Goal: Task Accomplishment & Management: Complete application form

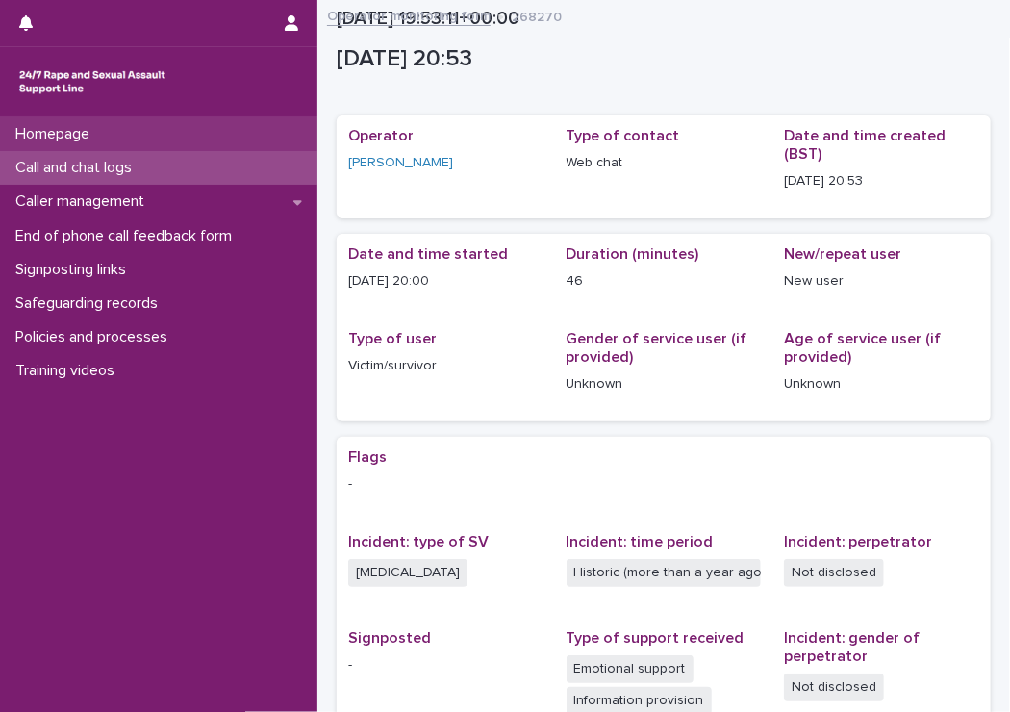
scroll to position [324, 0]
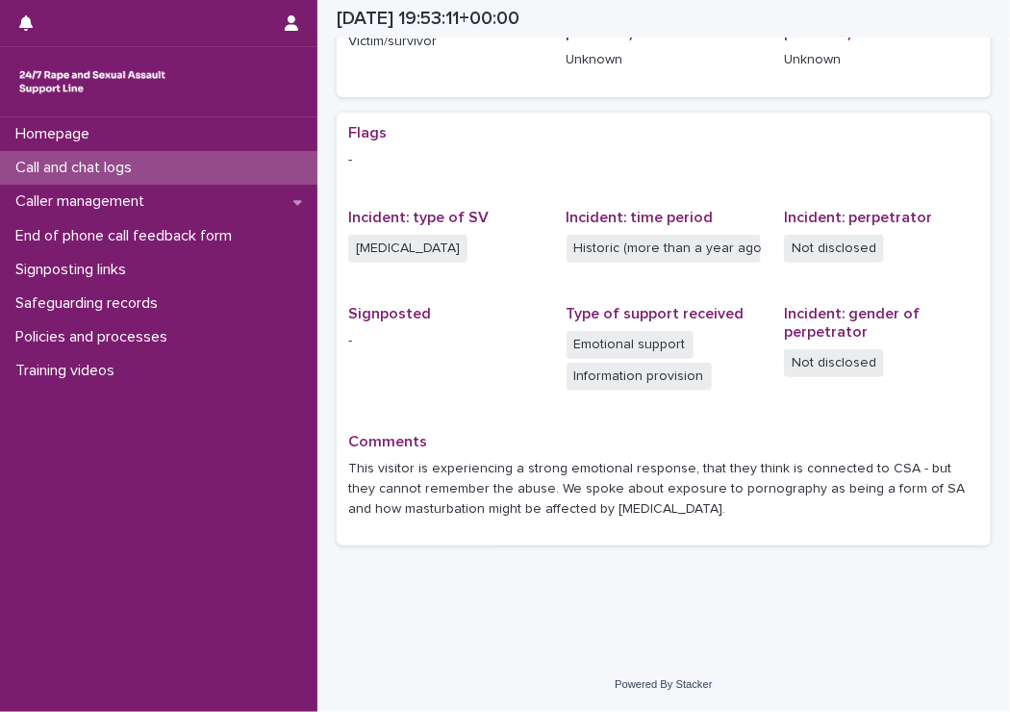
click at [154, 165] on div "Call and chat logs" at bounding box center [158, 168] width 317 height 34
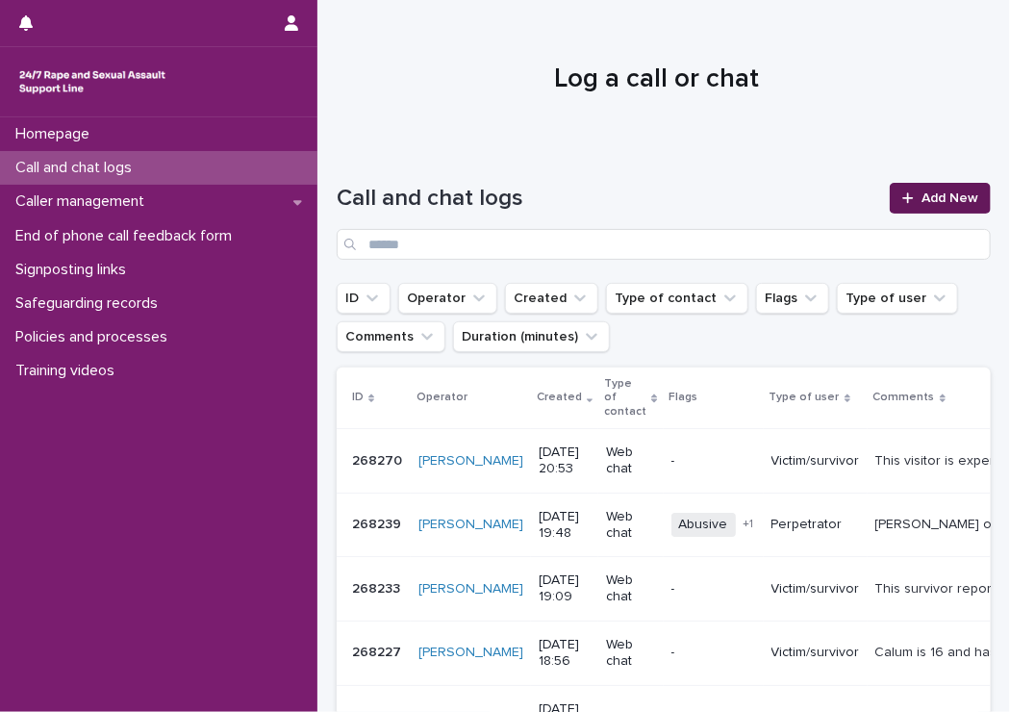
click at [902, 195] on icon at bounding box center [908, 197] width 12 height 13
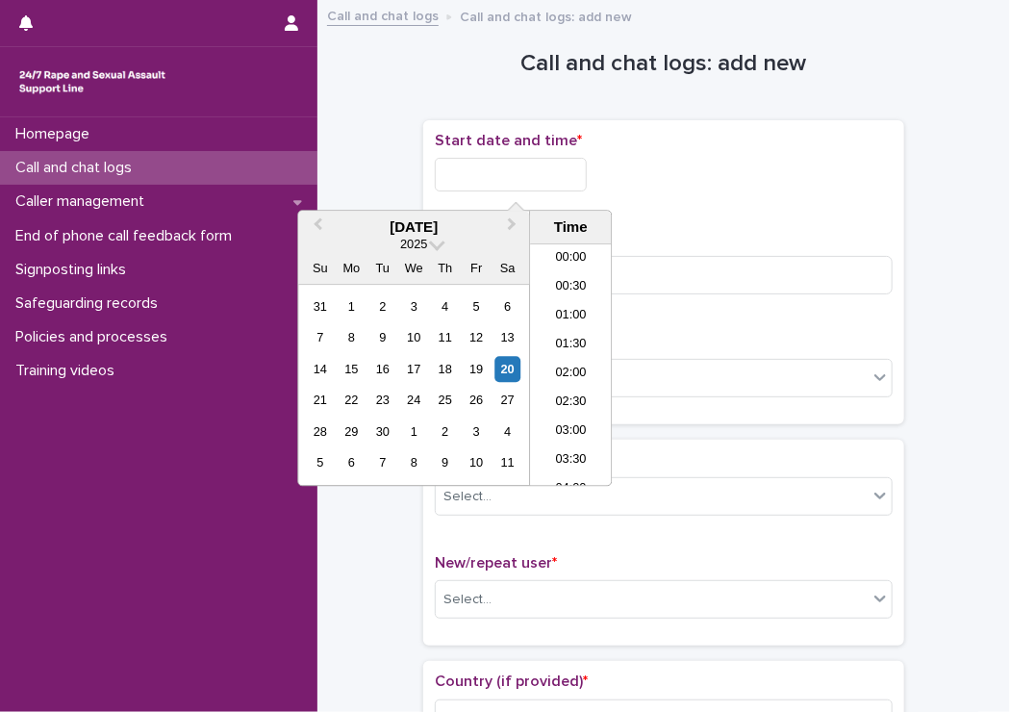
click at [501, 169] on input "text" at bounding box center [511, 175] width 152 height 34
click at [570, 371] on li "22:00" at bounding box center [571, 385] width 82 height 29
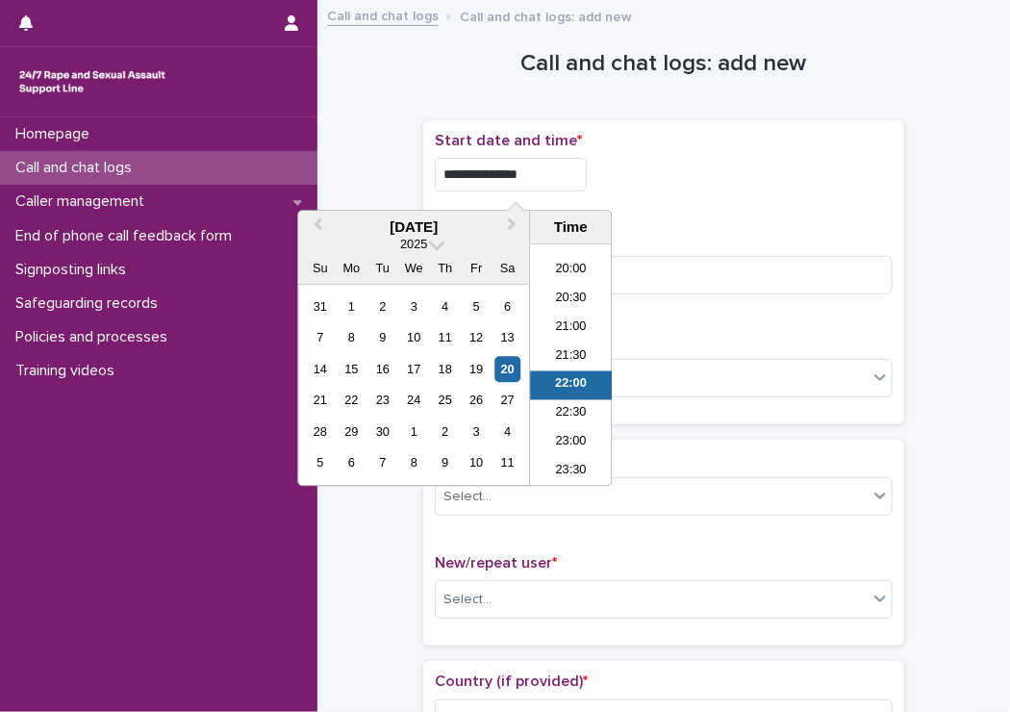
drag, startPoint x: 528, startPoint y: 166, endPoint x: 538, endPoint y: 171, distance: 10.8
click at [538, 171] on input "**********" at bounding box center [511, 175] width 152 height 34
type input "**********"
click at [647, 264] on input at bounding box center [664, 275] width 458 height 38
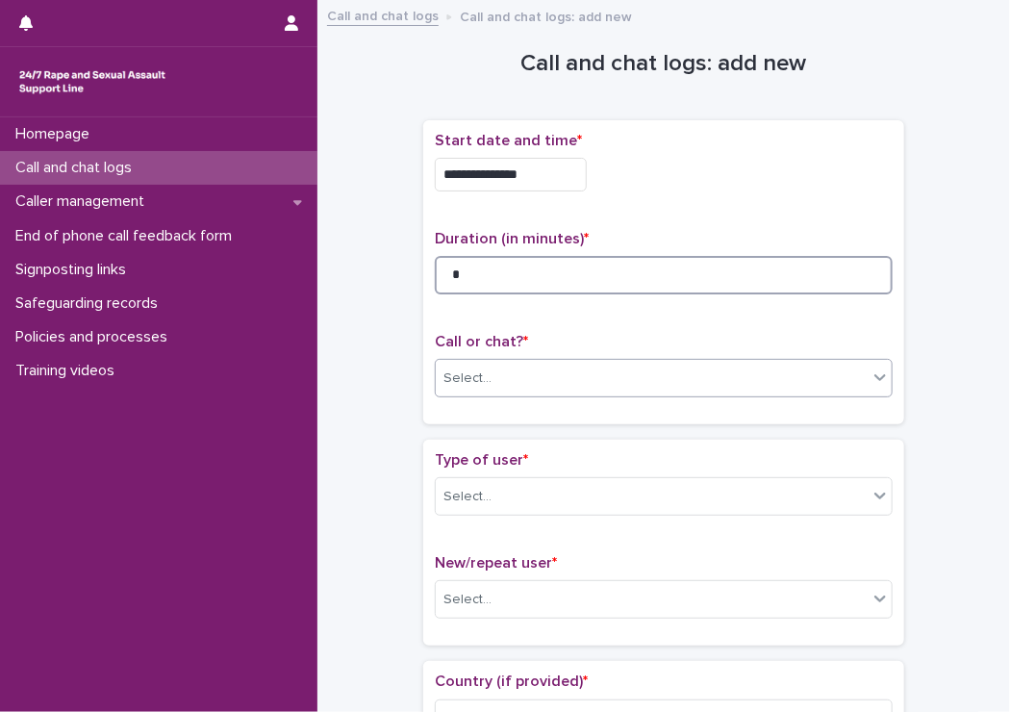
type input "*"
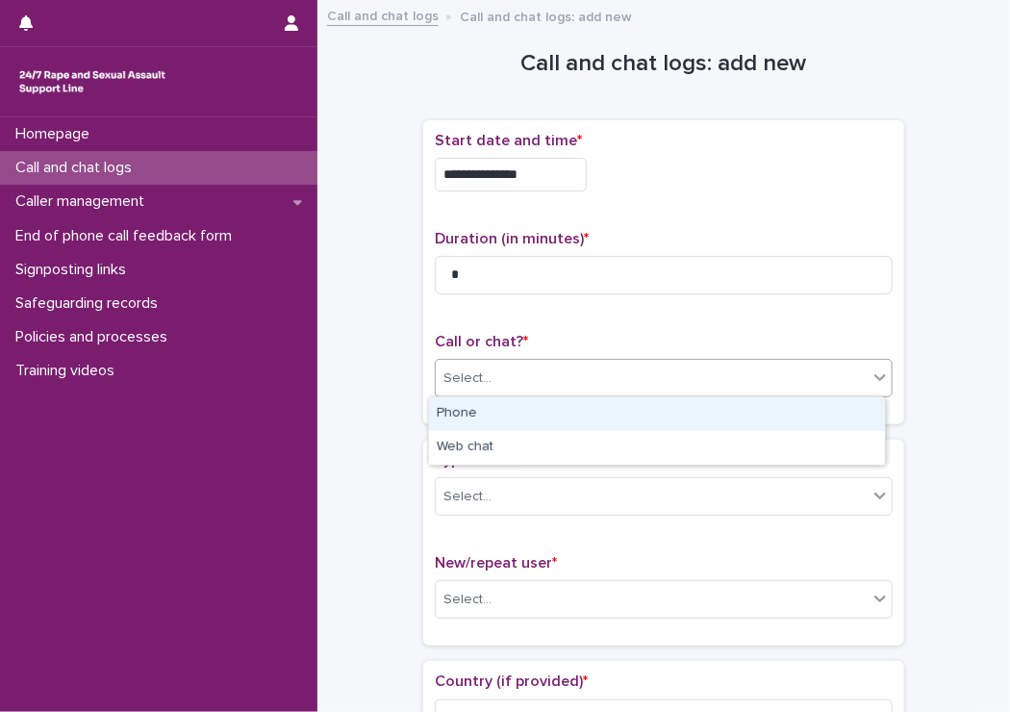
click at [631, 376] on div "Select..." at bounding box center [652, 379] width 432 height 32
click at [494, 418] on div "Phone" at bounding box center [657, 414] width 456 height 34
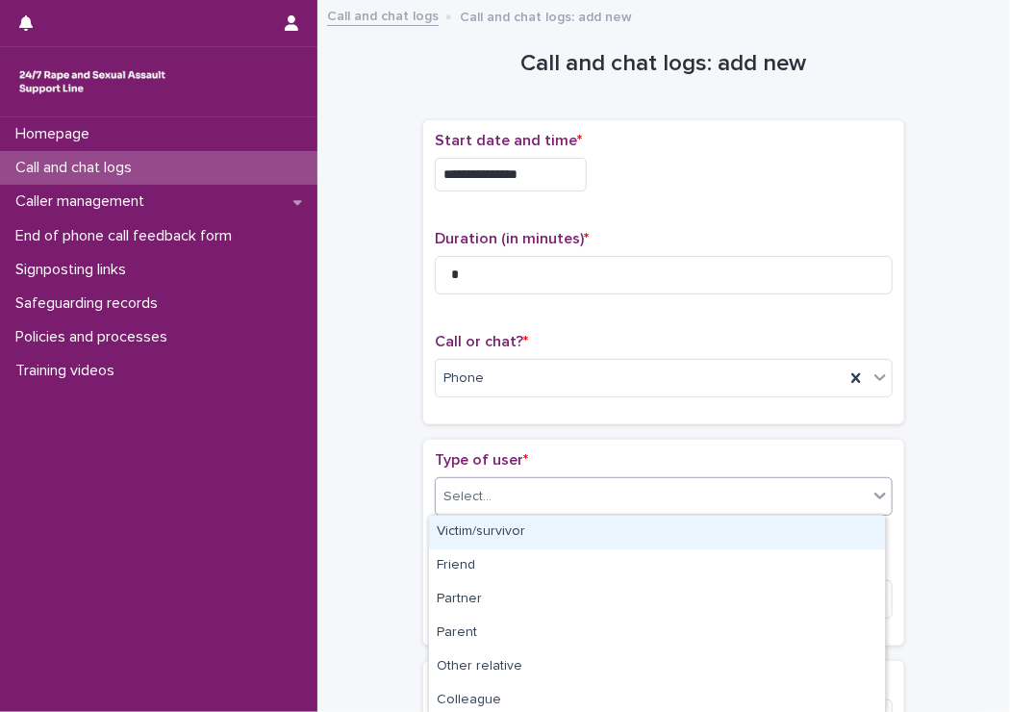
click at [436, 497] on div "Select..." at bounding box center [652, 497] width 432 height 32
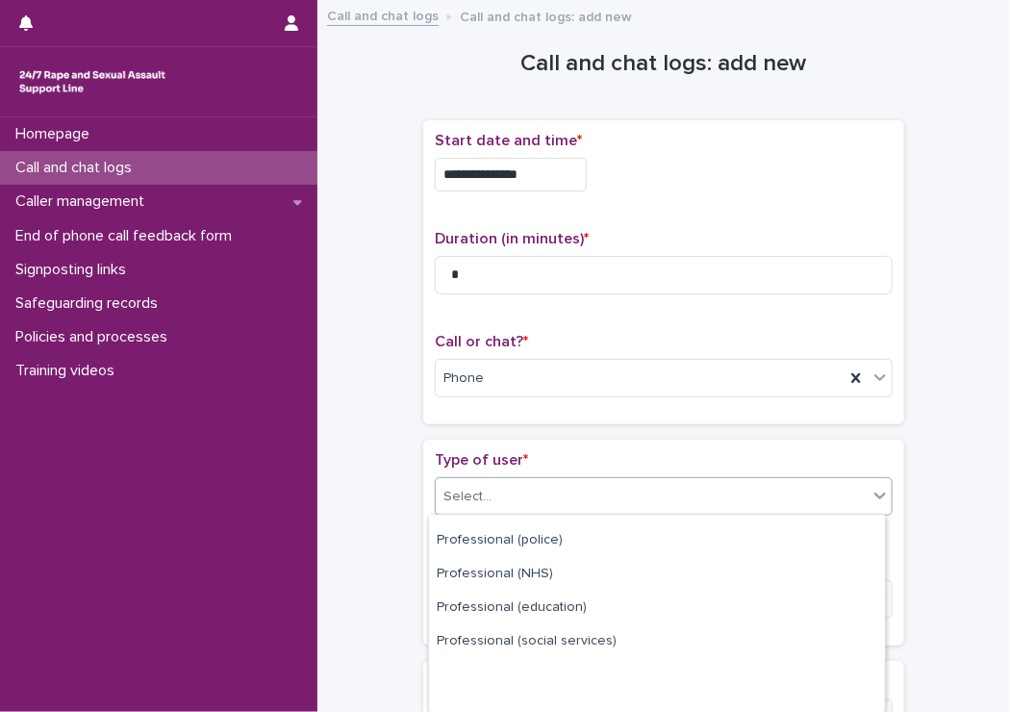
scroll to position [307, 0]
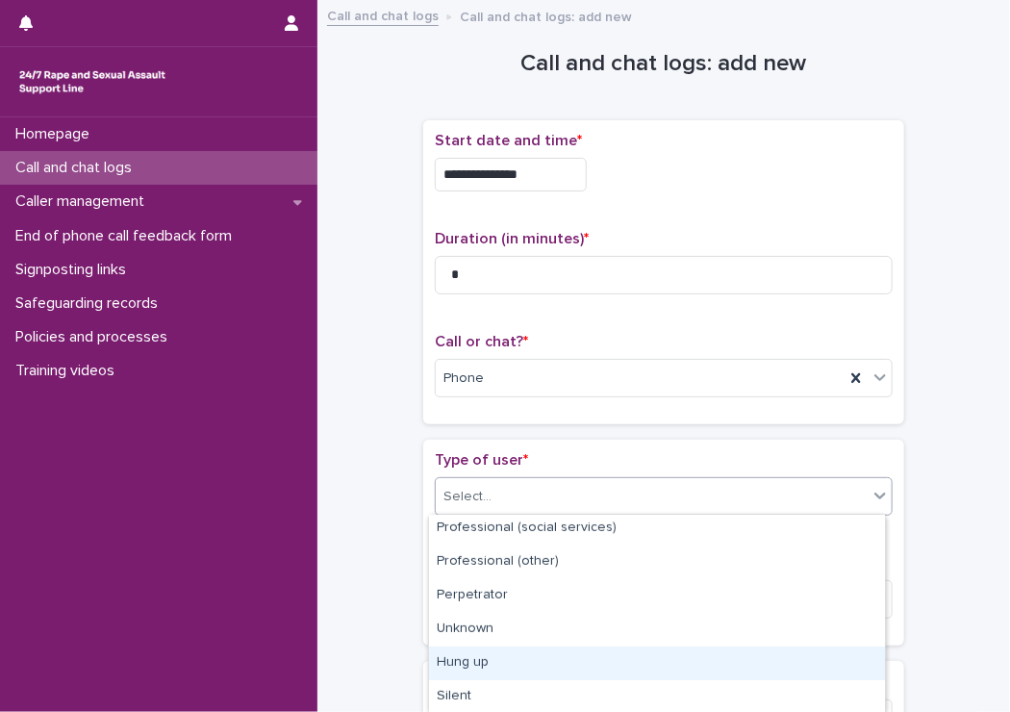
click at [481, 676] on div "Hung up" at bounding box center [657, 663] width 456 height 34
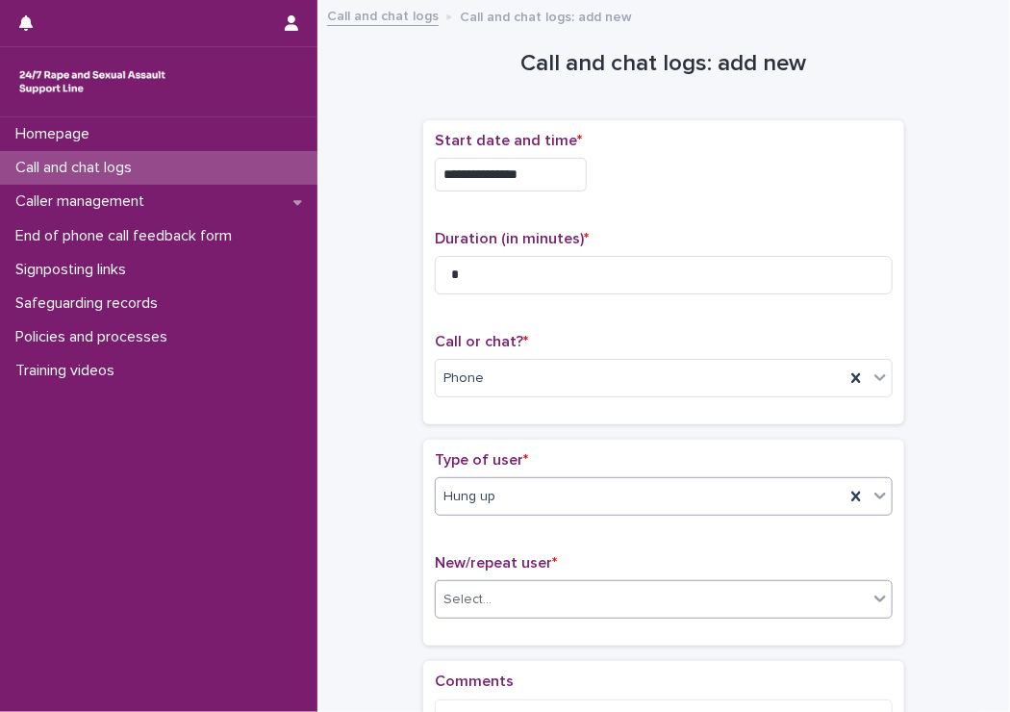
click at [490, 603] on div "Select..." at bounding box center [652, 600] width 432 height 32
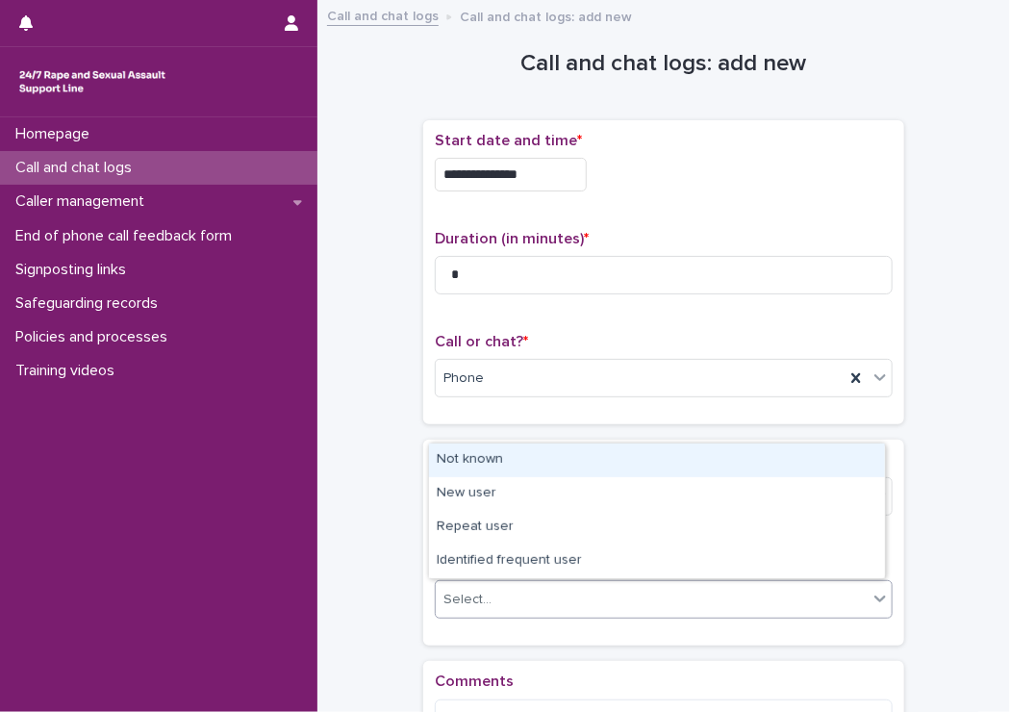
click at [443, 465] on div "Not known" at bounding box center [657, 461] width 456 height 34
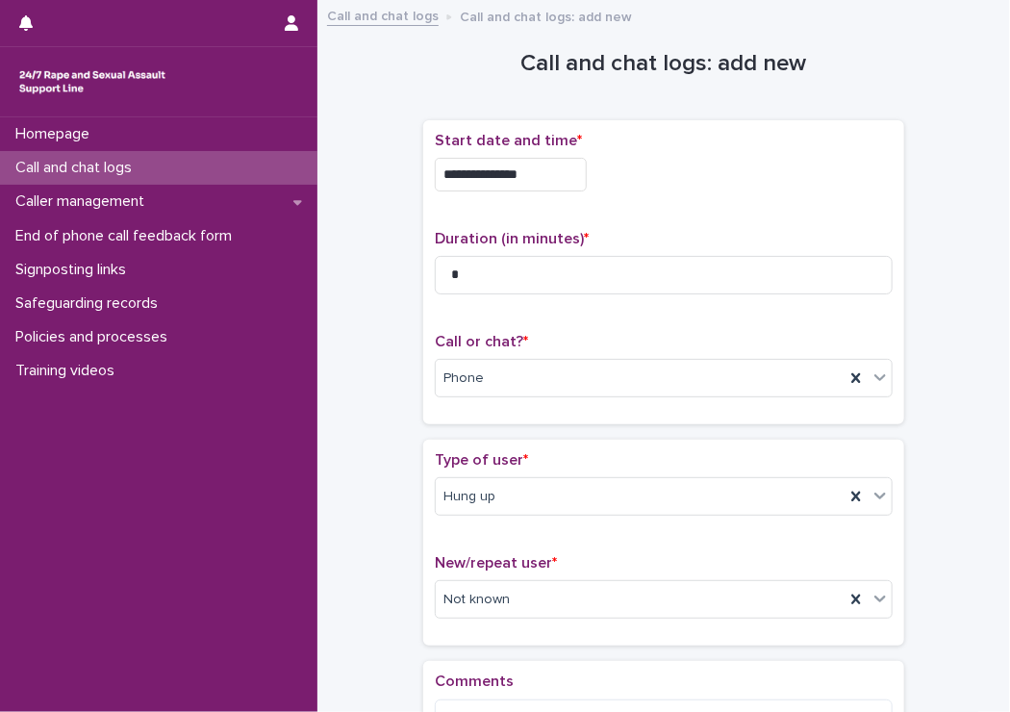
click at [367, 458] on div "**********" at bounding box center [664, 412] width 654 height 801
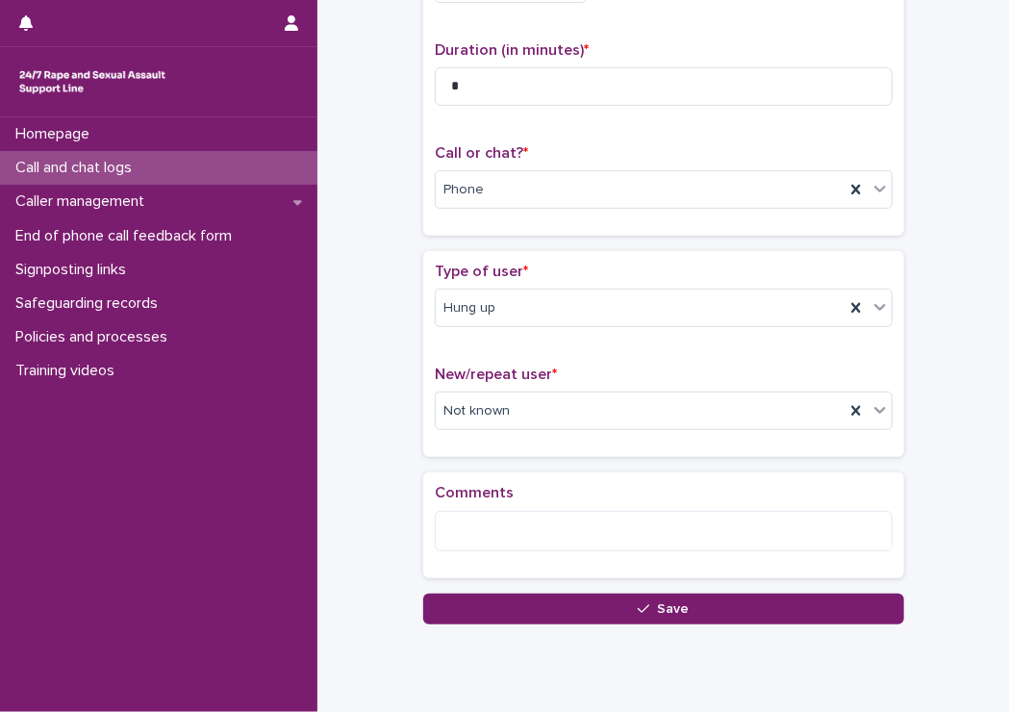
scroll to position [192, 0]
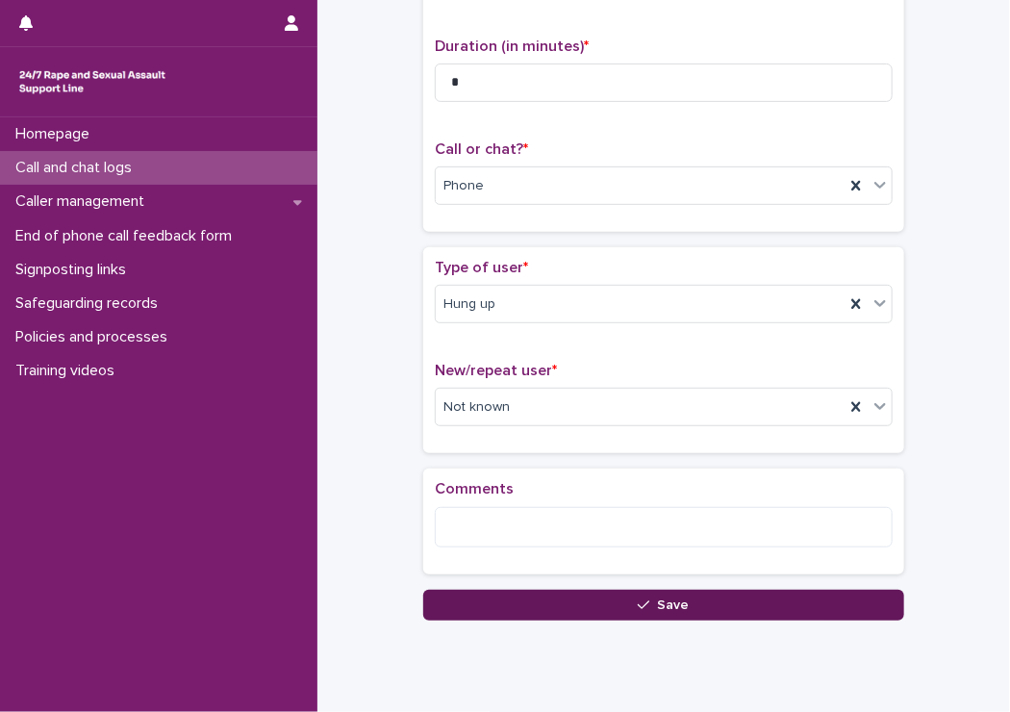
click at [697, 615] on div "**********" at bounding box center [663, 243] width 673 height 849
click at [696, 603] on button "Save" at bounding box center [663, 605] width 481 height 31
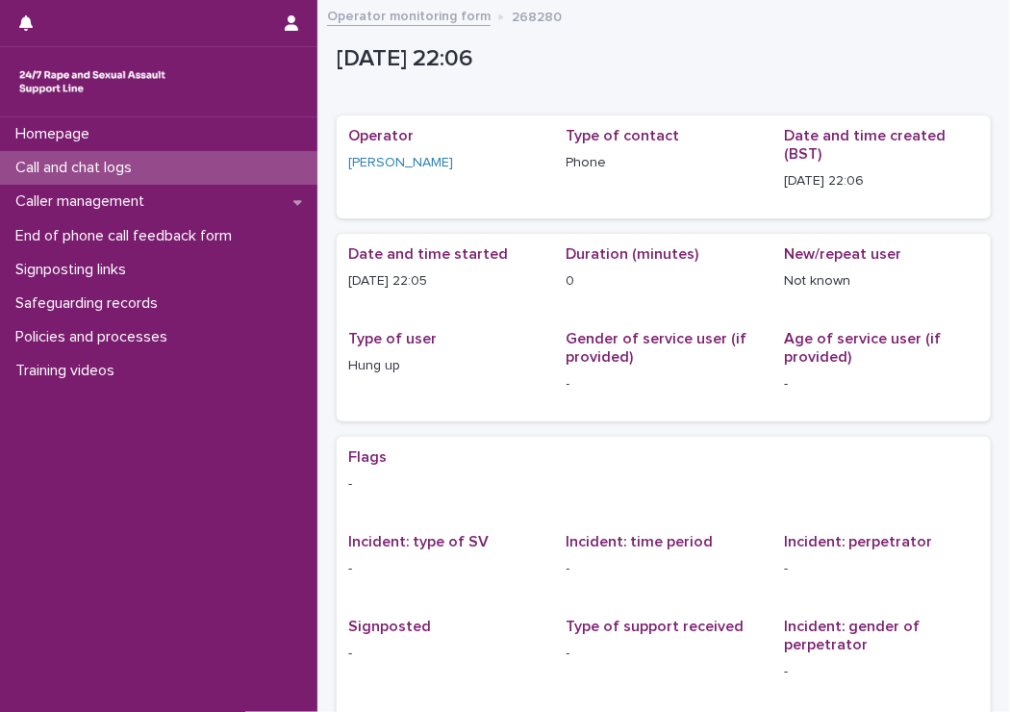
click at [140, 161] on p "Call and chat logs" at bounding box center [77, 168] width 139 height 18
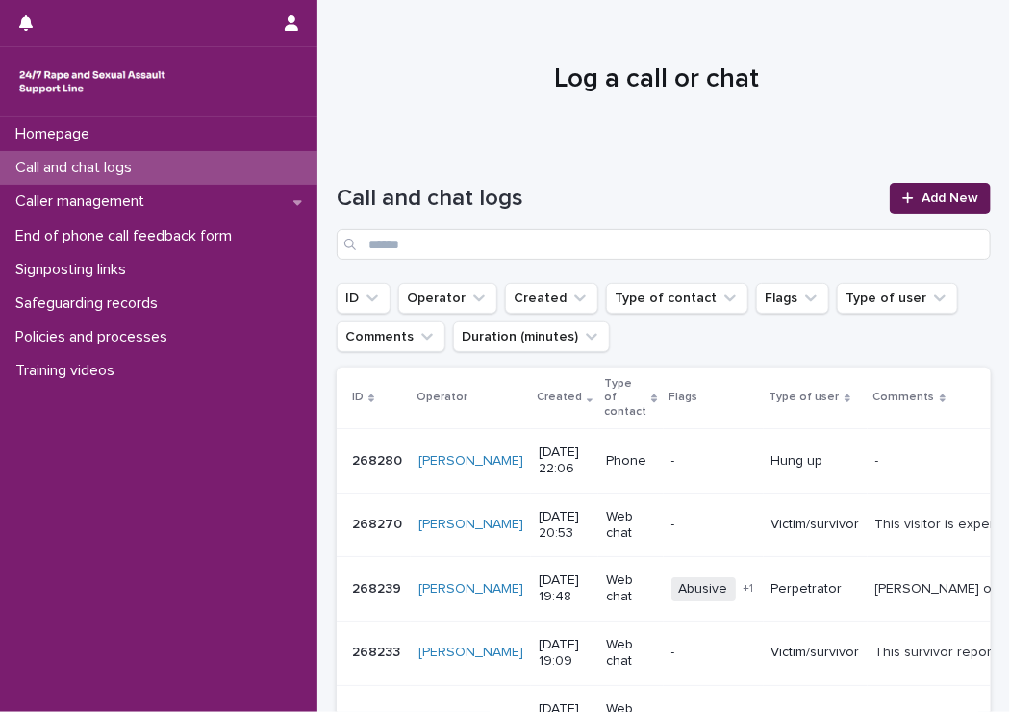
click at [893, 190] on link "Add New" at bounding box center [940, 198] width 101 height 31
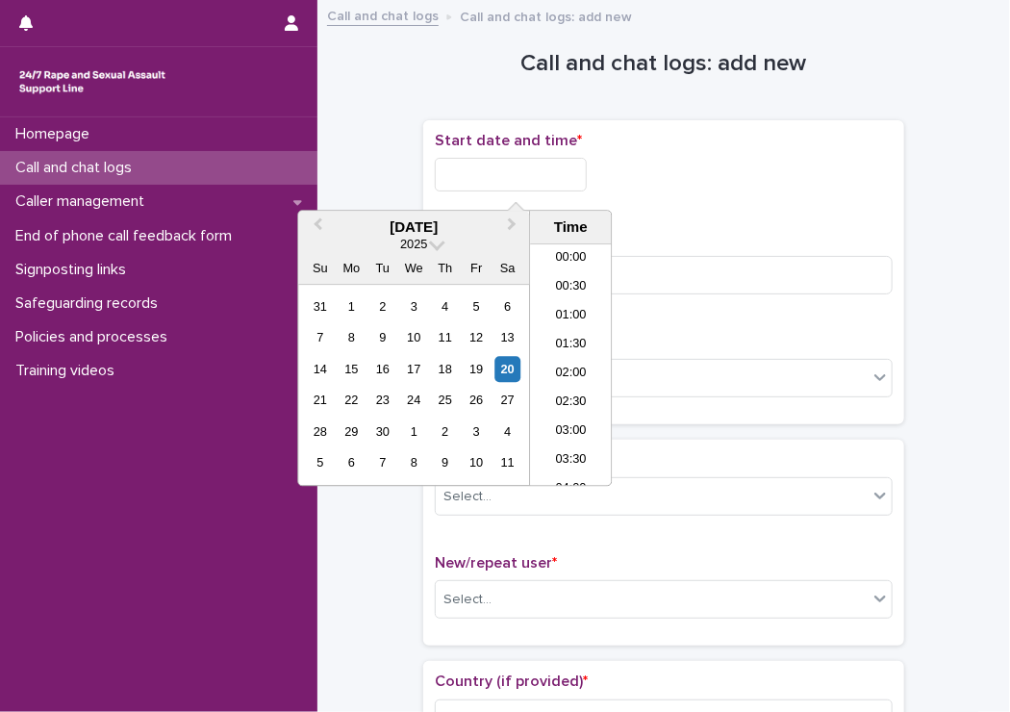
click at [587, 174] on input "text" at bounding box center [511, 175] width 152 height 34
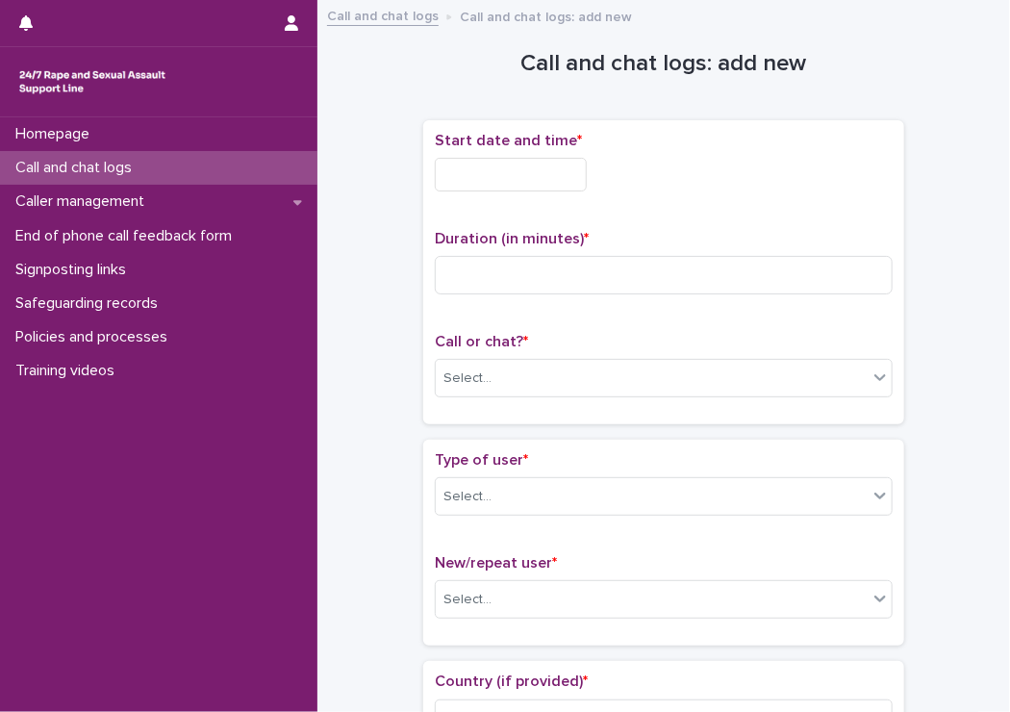
click at [731, 147] on p "Start date and time *" at bounding box center [664, 141] width 458 height 18
click at [546, 175] on input "text" at bounding box center [511, 175] width 152 height 34
click at [646, 129] on div "Start date and time * Duration (in minutes) * Call or chat? * Select..." at bounding box center [663, 272] width 481 height 304
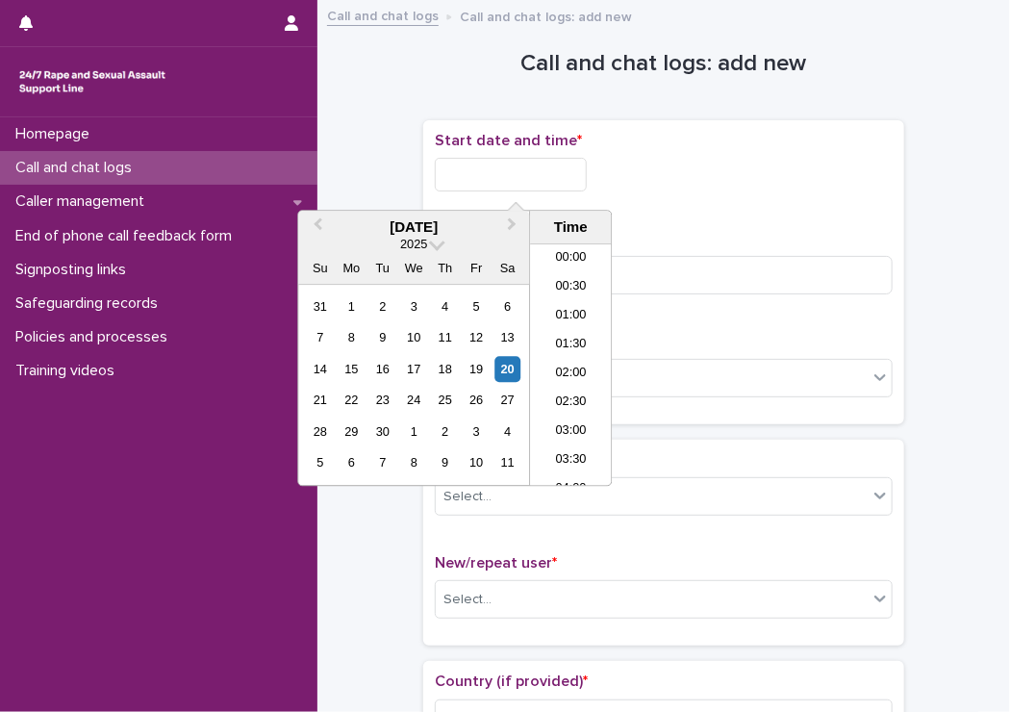
click at [476, 163] on input "text" at bounding box center [511, 175] width 152 height 34
click at [547, 390] on li "22:00" at bounding box center [571, 385] width 82 height 29
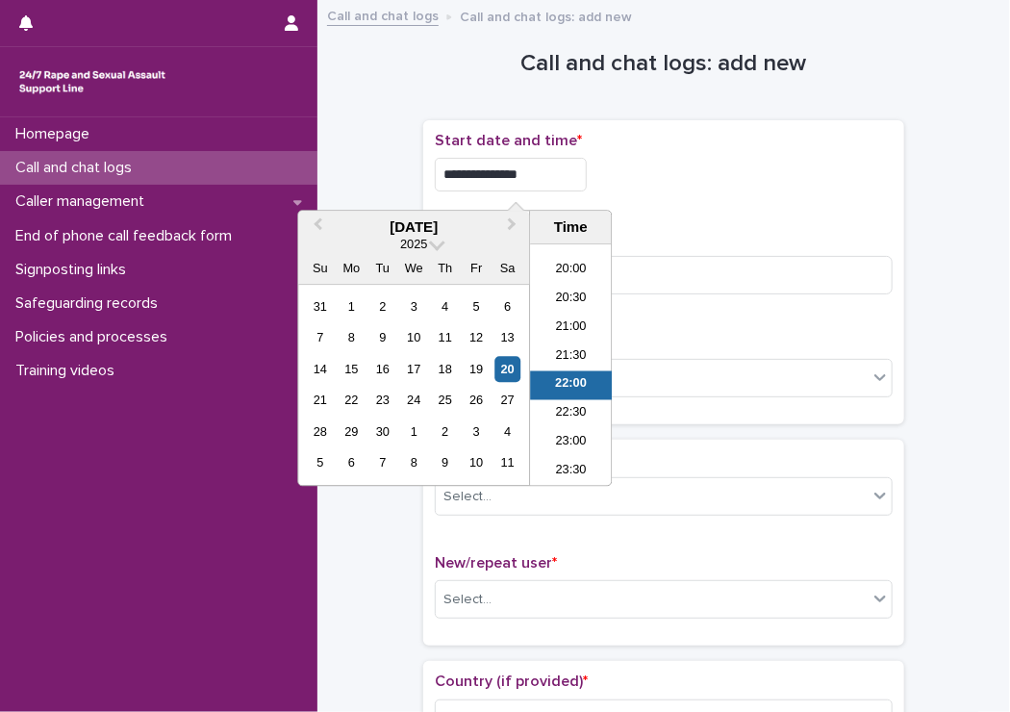
drag, startPoint x: 535, startPoint y: 171, endPoint x: 523, endPoint y: 169, distance: 11.7
click at [523, 169] on input "**********" at bounding box center [511, 175] width 152 height 34
type input "**********"
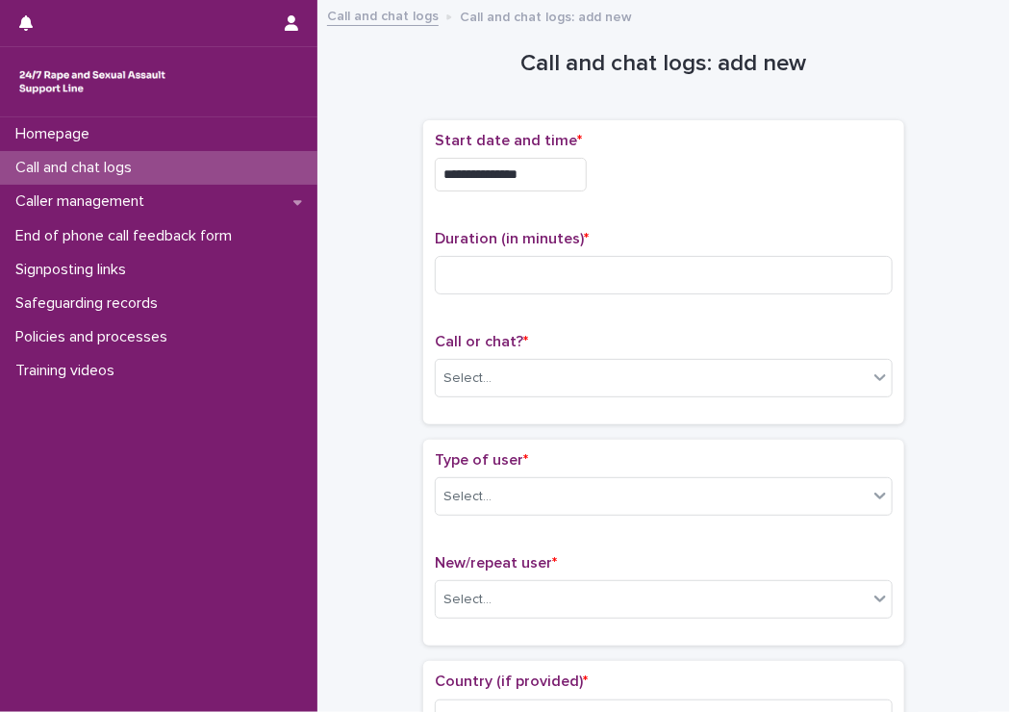
click at [685, 398] on div "Call or chat? * Select..." at bounding box center [664, 373] width 458 height 80
click at [684, 389] on div "Select..." at bounding box center [652, 379] width 432 height 32
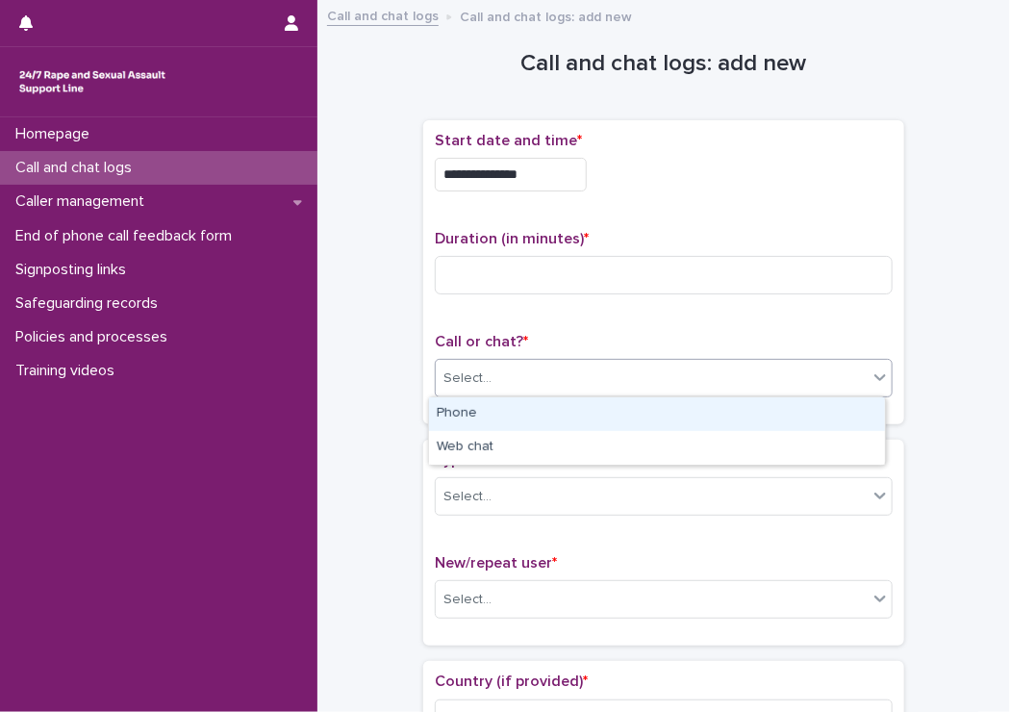
click at [496, 409] on div "Phone" at bounding box center [657, 414] width 456 height 34
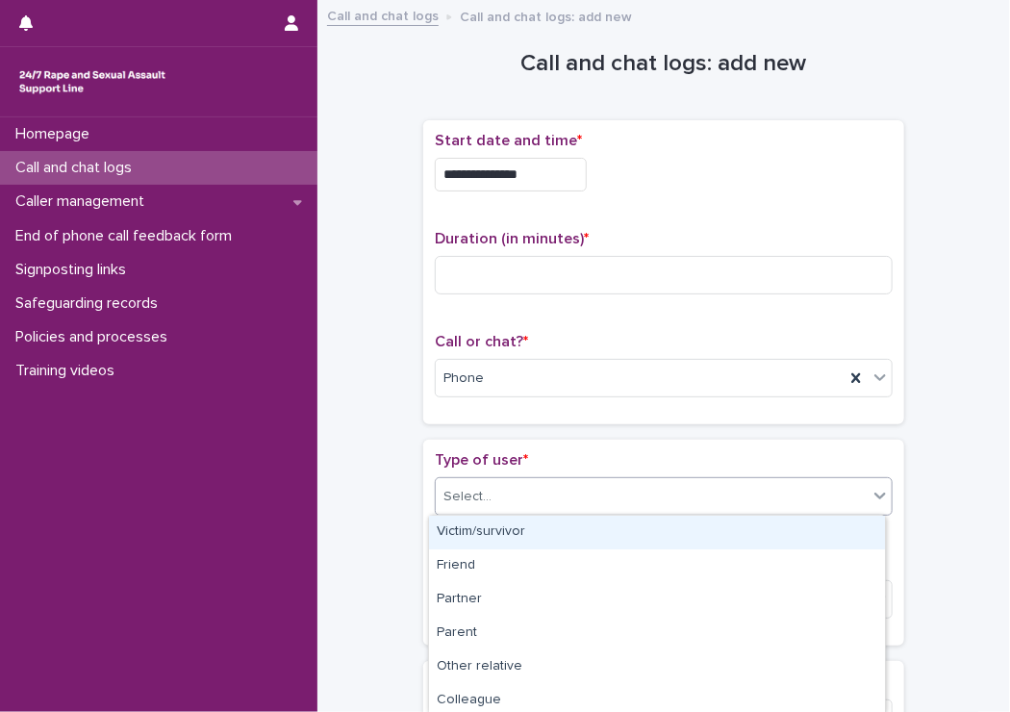
click at [694, 494] on div "Select..." at bounding box center [652, 497] width 432 height 32
click at [607, 523] on div "Victim/survivor" at bounding box center [657, 533] width 456 height 34
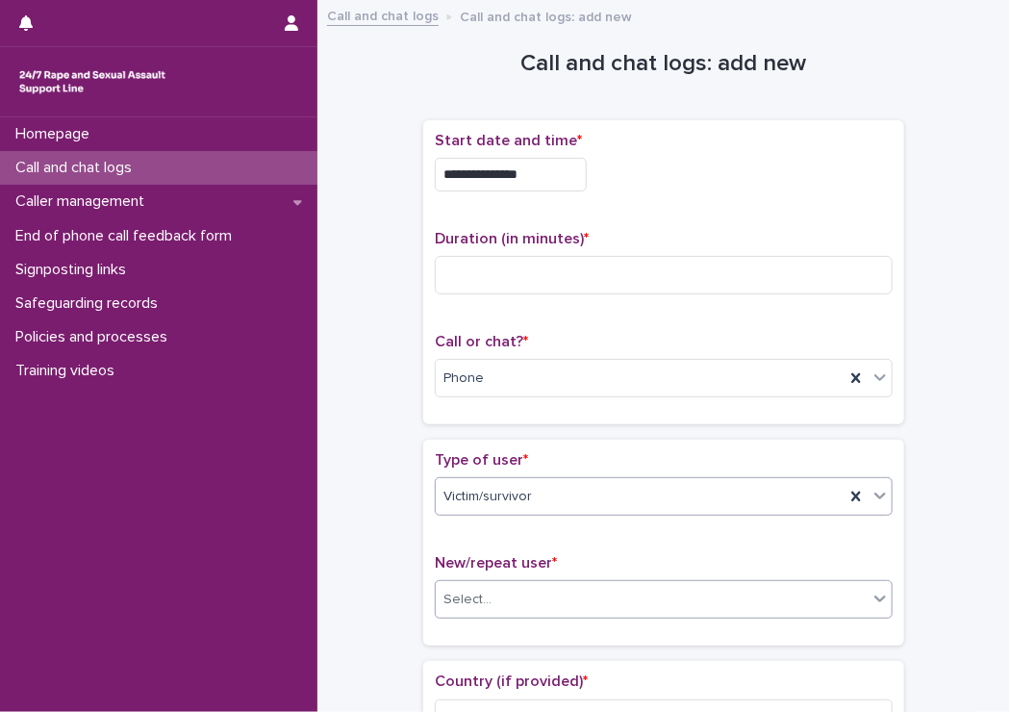
click at [511, 600] on div "Select..." at bounding box center [652, 600] width 432 height 32
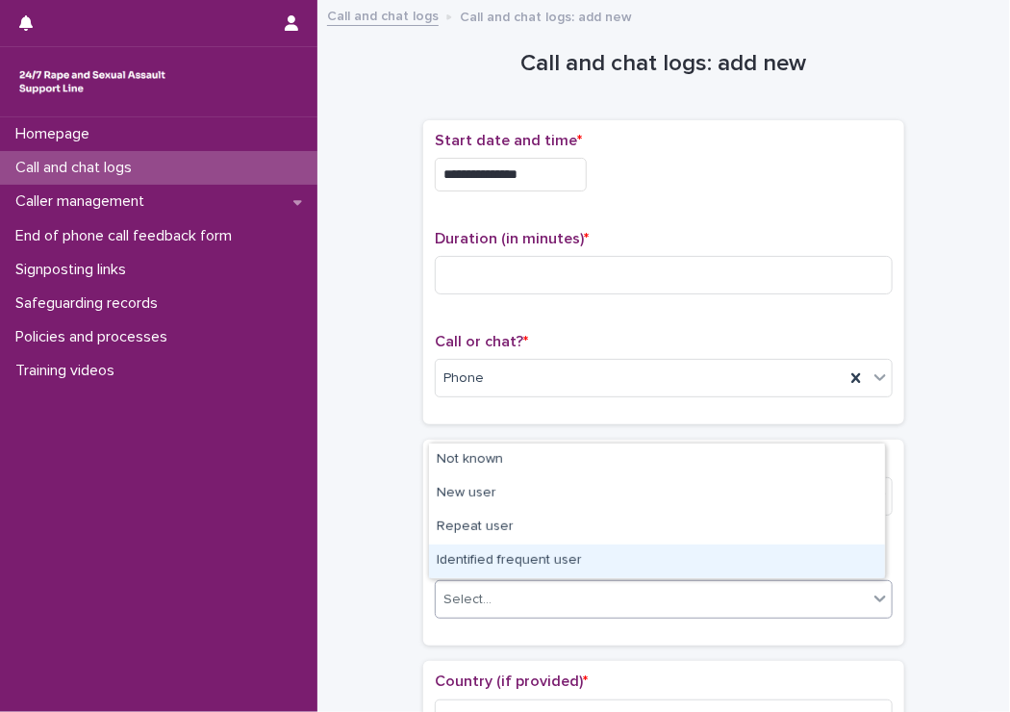
click at [509, 574] on div "Identified frequent user" at bounding box center [657, 562] width 456 height 34
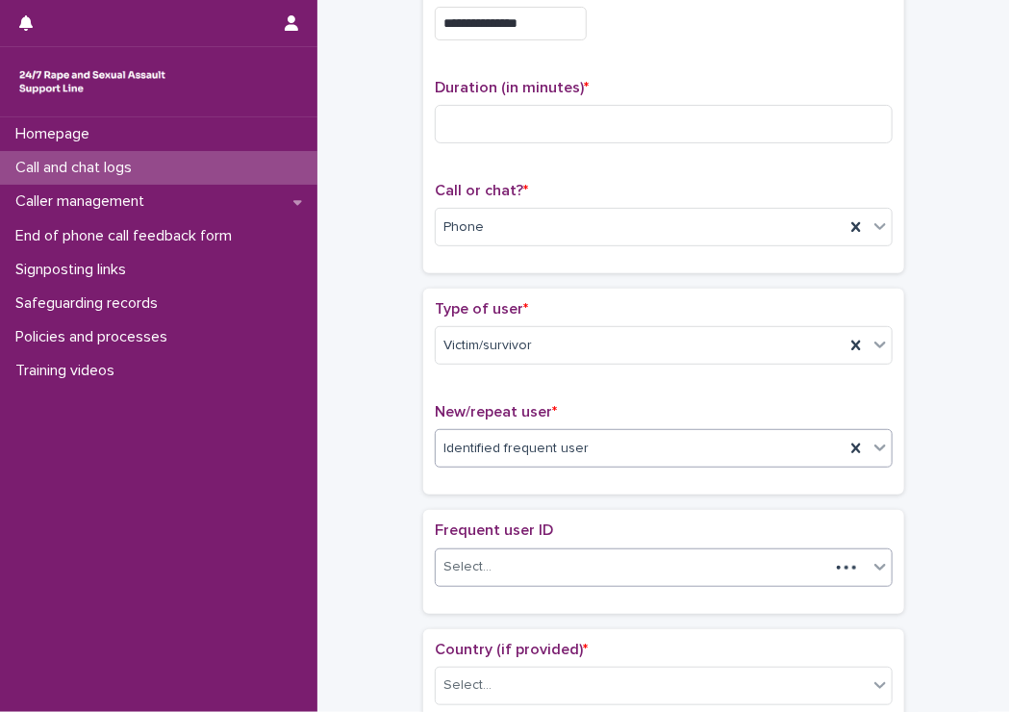
scroll to position [192, 0]
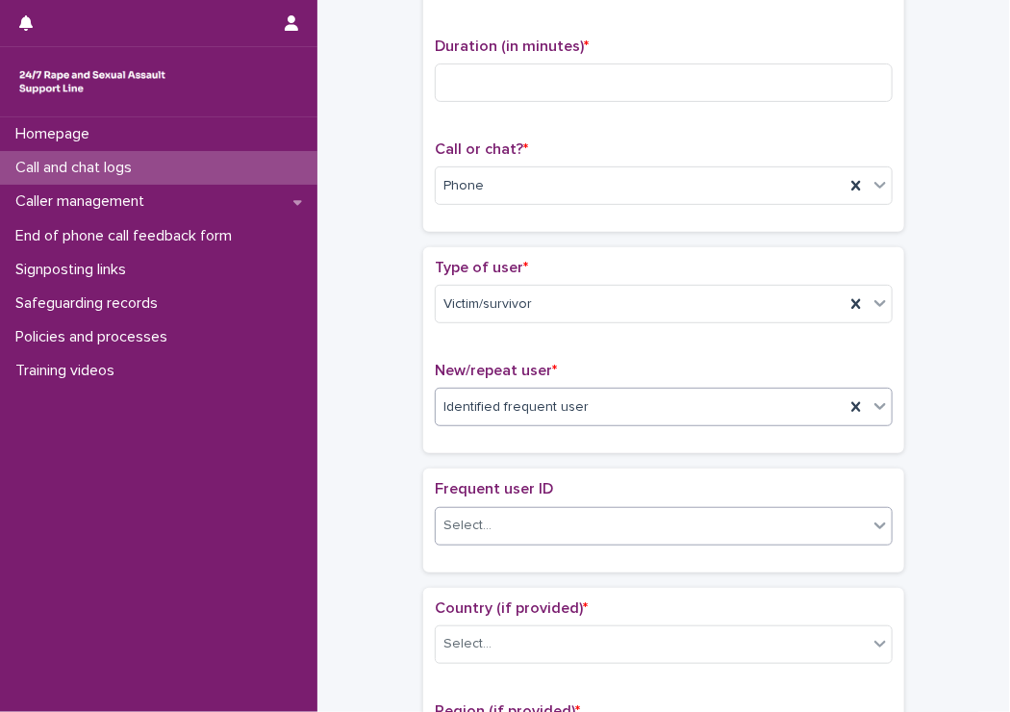
click at [498, 519] on div "Select..." at bounding box center [652, 526] width 432 height 32
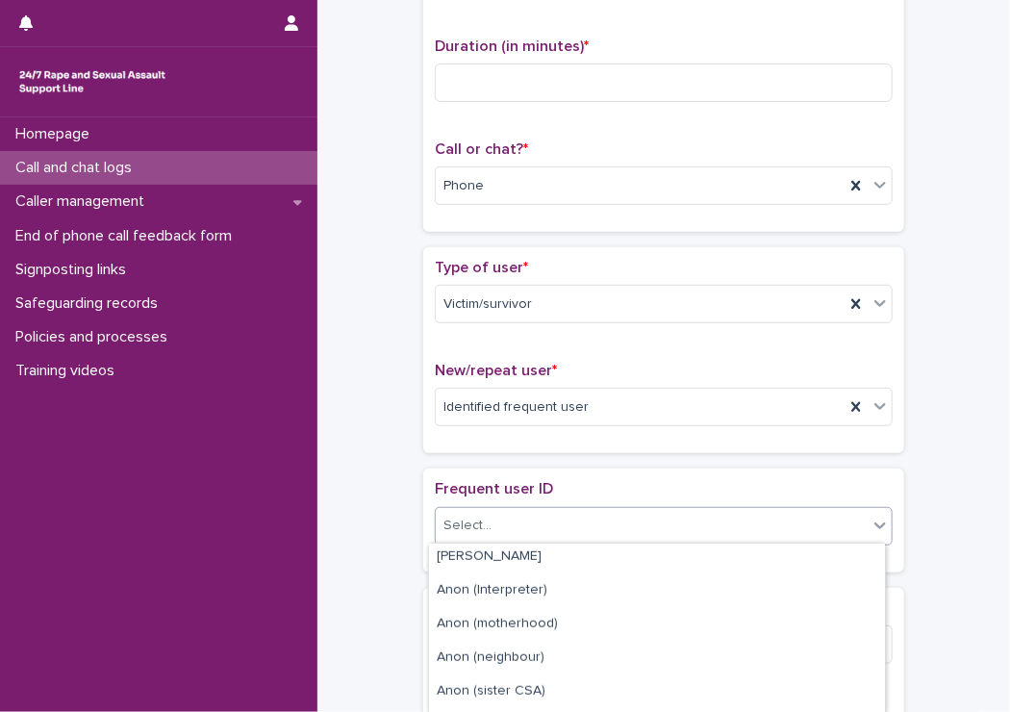
scroll to position [577, 0]
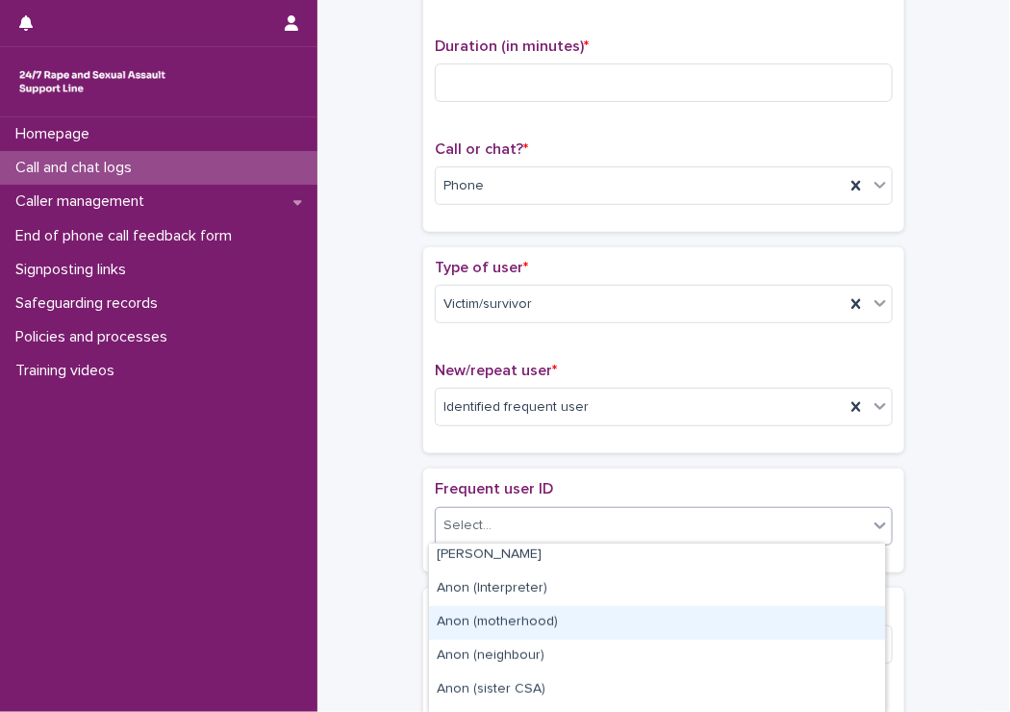
click at [457, 622] on div "Anon (motherhood)" at bounding box center [657, 623] width 456 height 34
